Goal: Information Seeking & Learning: Learn about a topic

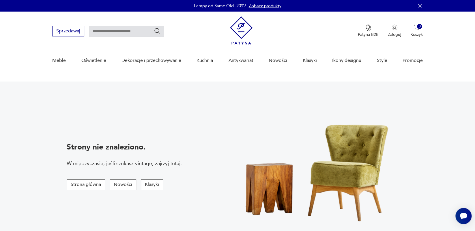
click at [134, 30] on input "text" at bounding box center [126, 31] width 75 height 11
type input "*******"
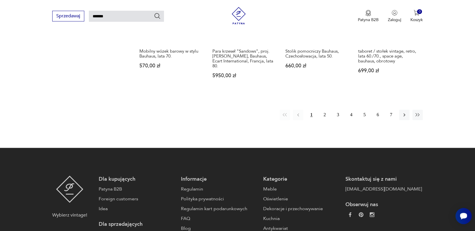
scroll to position [502, 0]
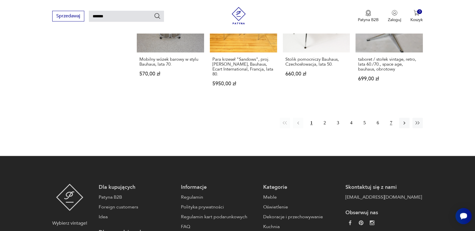
click at [394, 118] on button "7" at bounding box center [391, 123] width 10 height 10
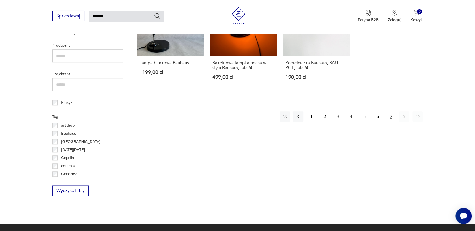
scroll to position [262, 0]
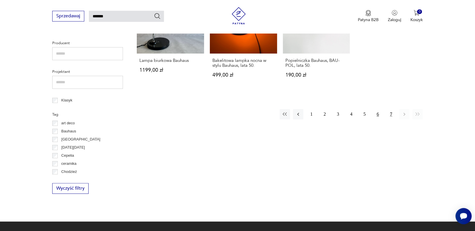
click at [377, 109] on button "6" at bounding box center [378, 114] width 10 height 10
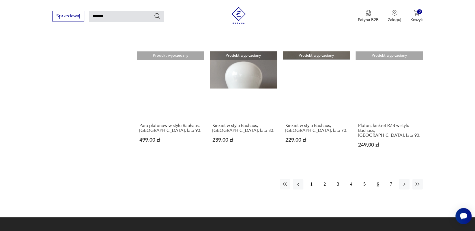
scroll to position [494, 0]
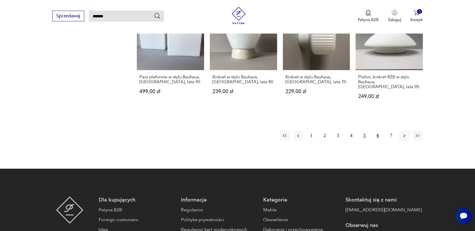
click at [366, 131] on button "5" at bounding box center [365, 136] width 10 height 10
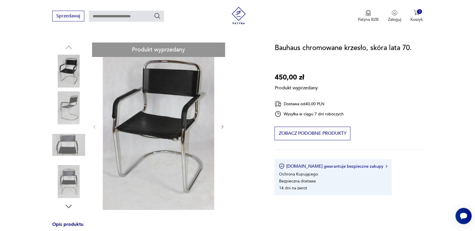
scroll to position [122, 0]
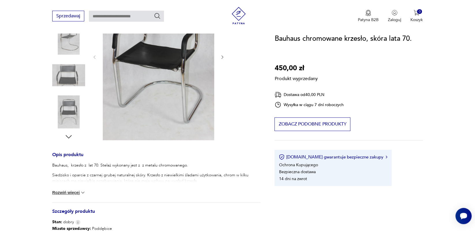
click at [86, 193] on img at bounding box center [83, 192] width 6 height 6
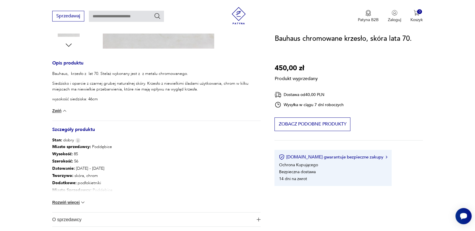
scroll to position [153, 0]
